Goal: Task Accomplishment & Management: Use online tool/utility

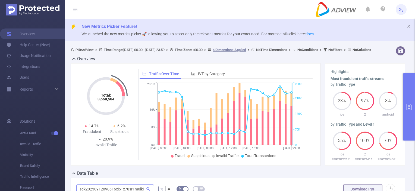
scroll to position [109, 0]
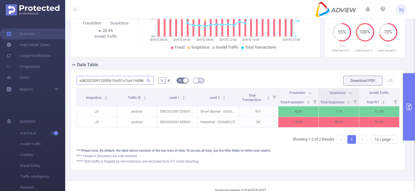
click at [152, 85] on input "sdk20230912090616xi51x7usr1m0lki" at bounding box center [115, 80] width 78 height 9
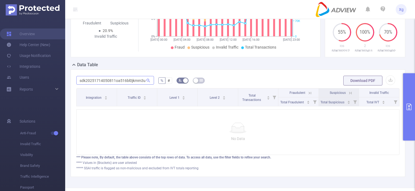
scroll to position [0, 2]
type input "sdk20251714050811oa516bl0jkmm3us"
drag, startPoint x: 408, startPoint y: 87, endPoint x: 405, endPoint y: 86, distance: 2.9
click at [408, 87] on button "primary" at bounding box center [409, 106] width 12 height 67
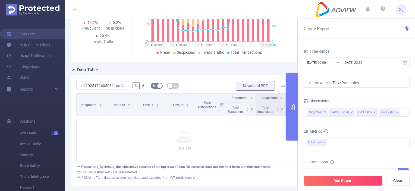
click at [348, 183] on button "Run Report" at bounding box center [343, 181] width 79 height 10
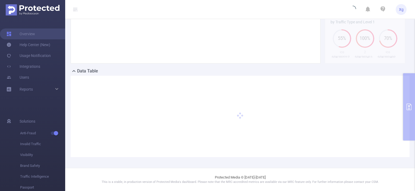
scroll to position [107, 0]
click at [405, 101] on div "PID: AdView > Time Range: [DATE] 00:00 - [DATE] 23:59 > Time Zone: +00:00 > 4 D…" at bounding box center [240, 55] width 350 height 227
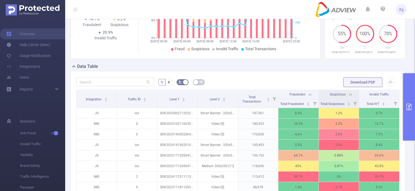
click at [408, 101] on button "primary" at bounding box center [409, 106] width 12 height 67
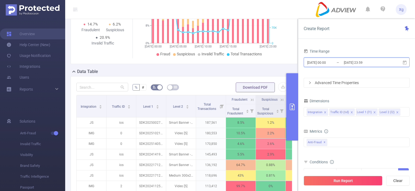
click at [406, 63] on icon at bounding box center [405, 62] width 4 height 4
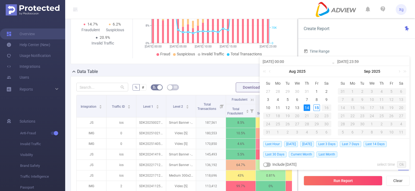
click at [306, 106] on div "14" at bounding box center [307, 108] width 7 height 7
click at [315, 108] on div "15" at bounding box center [316, 108] width 7 height 7
type input "[DATE] 23:59"
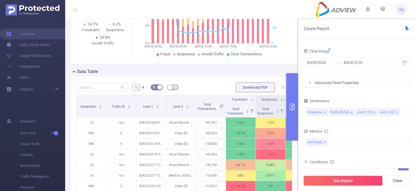
click at [353, 178] on button "Run Report" at bounding box center [343, 181] width 79 height 10
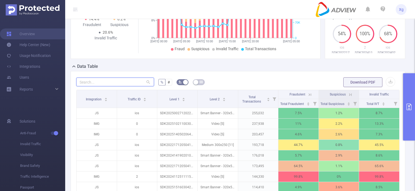
click at [116, 86] on input "text" at bounding box center [115, 82] width 78 height 9
paste input "sdk20251714050811oa516bl0jkmm3us"
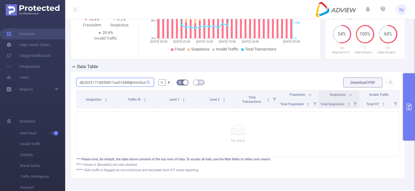
drag, startPoint x: 78, startPoint y: 86, endPoint x: 155, endPoint y: 85, distance: 77.1
click at [155, 85] on form "sdk20251714050811oa516bl0jkmm3us % # Download PDF" at bounding box center [237, 82] width 323 height 11
paste input "41406021102zopem4xuj8r1d8b"
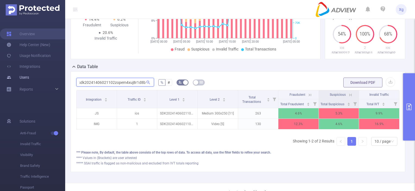
type input "sdk20241406021102zopem4xuj8r1d8b"
